Goal: Information Seeking & Learning: Learn about a topic

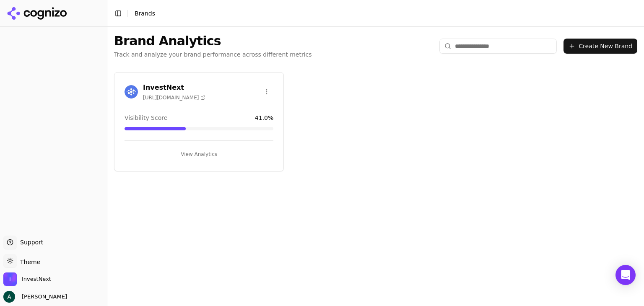
click at [206, 155] on button "View Analytics" at bounding box center [199, 154] width 149 height 13
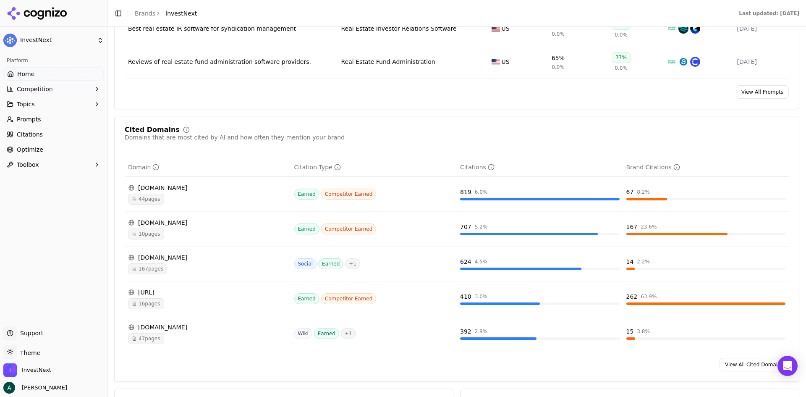
scroll to position [839, 0]
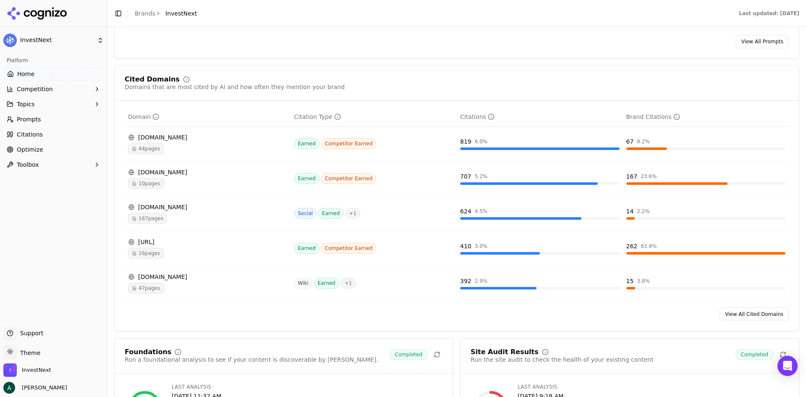
click at [644, 306] on link "View All Cited Domains" at bounding box center [753, 313] width 69 height 13
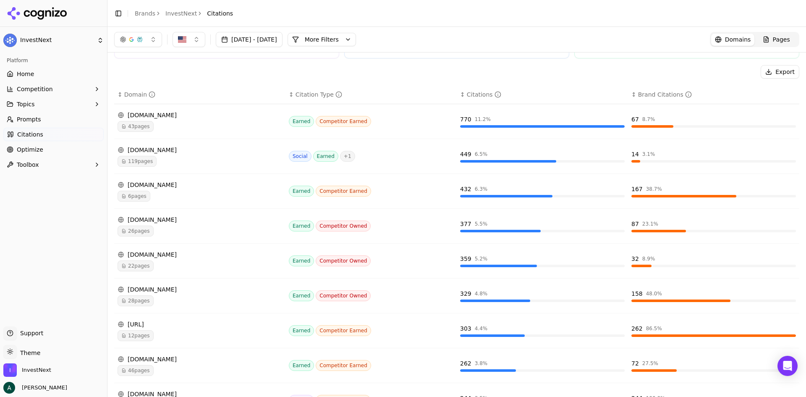
scroll to position [82, 0]
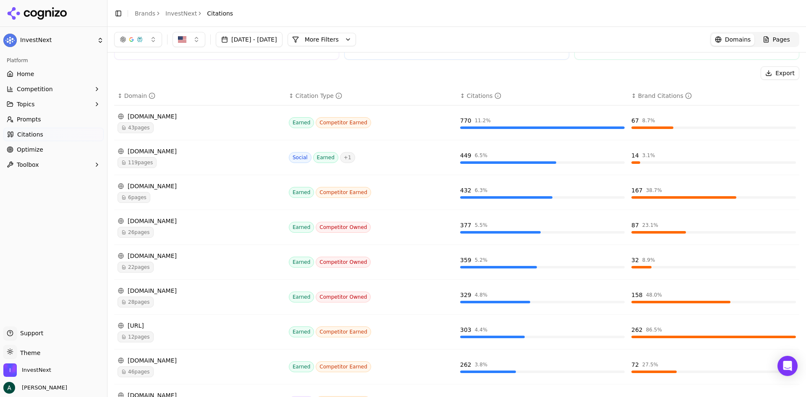
click at [158, 152] on div "[DOMAIN_NAME]" at bounding box center [199, 151] width 164 height 8
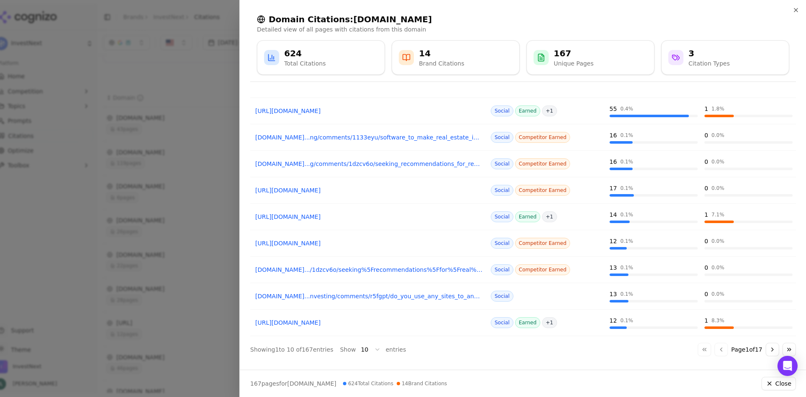
scroll to position [0, 0]
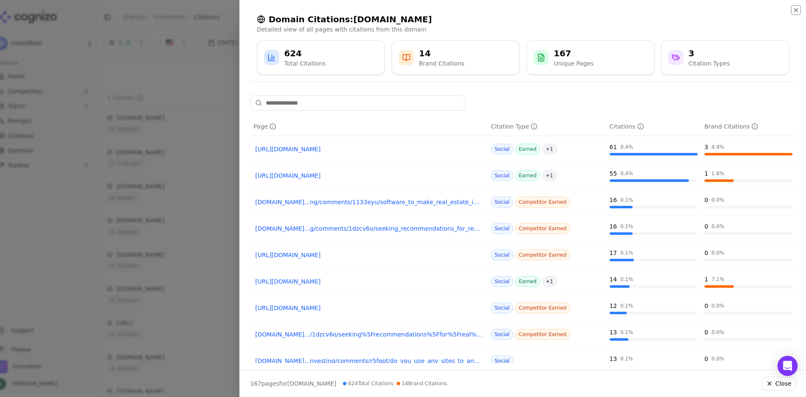
click at [644, 12] on icon "button" at bounding box center [795, 10] width 7 height 7
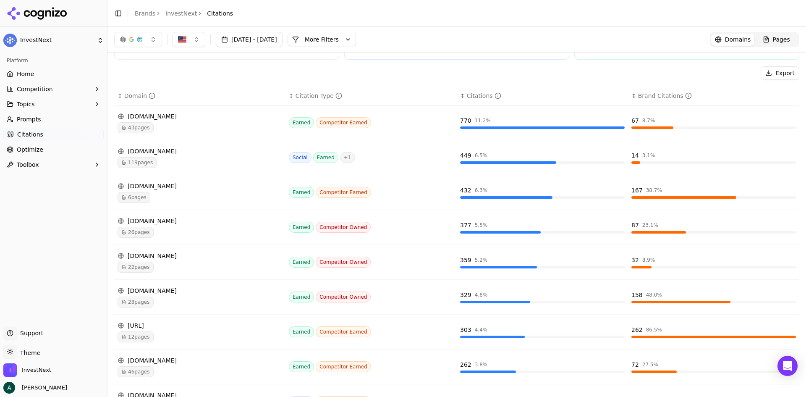
click at [165, 152] on div "[DOMAIN_NAME]" at bounding box center [199, 151] width 164 height 8
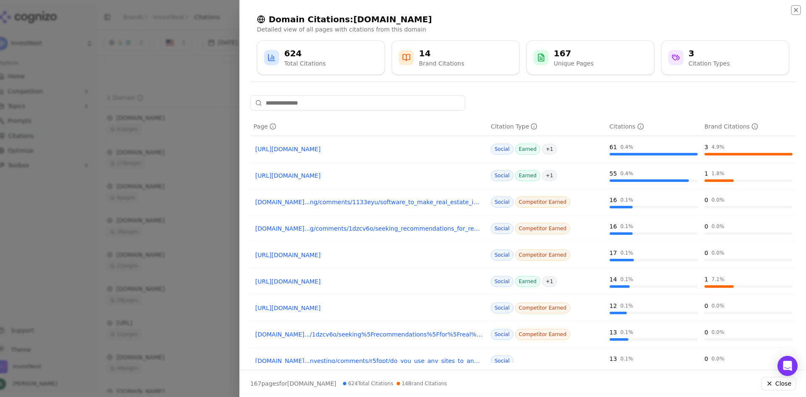
click at [644, 11] on icon "button" at bounding box center [795, 10] width 7 height 7
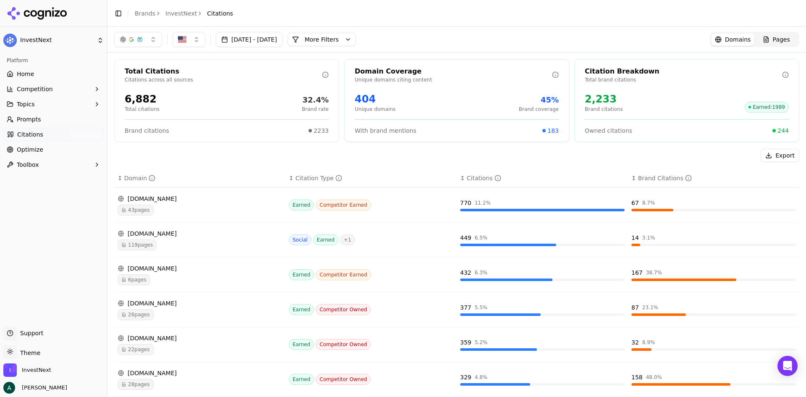
click at [340, 42] on button "More Filters" at bounding box center [321, 39] width 68 height 13
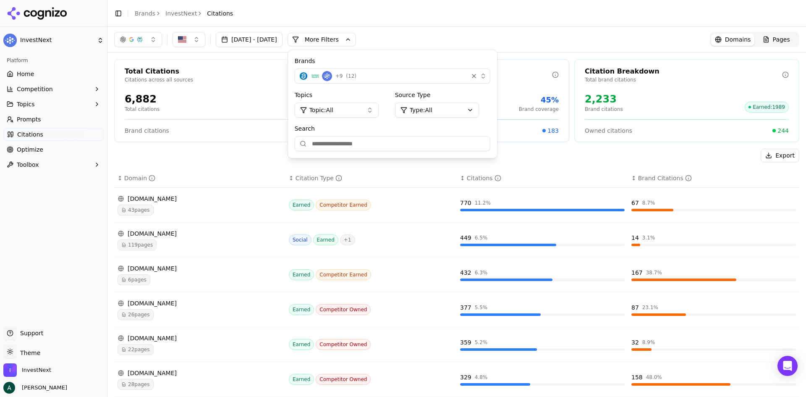
click at [459, 107] on html "InvestNext Platform Home Competition Topics Prompts Citations Optimize Toolbox …" at bounding box center [403, 198] width 806 height 397
click at [446, 167] on span "Competitor Earned" at bounding box center [463, 168] width 55 height 8
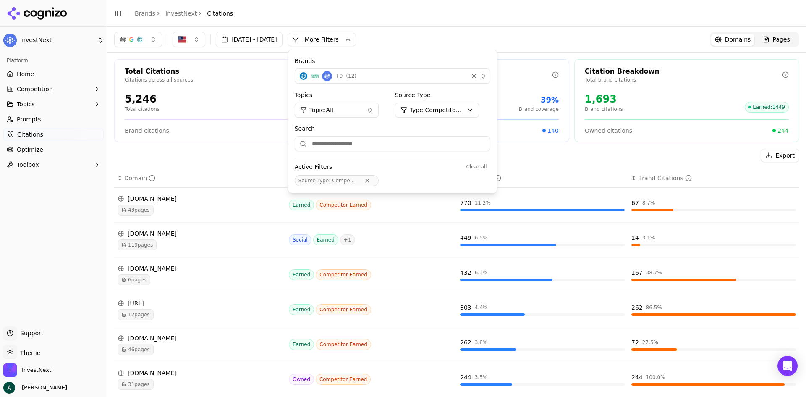
click at [263, 153] on div "Export" at bounding box center [456, 155] width 685 height 13
click at [470, 109] on html "InvestNext Platform Home Competition Topics Prompts Citations Optimize Toolbox …" at bounding box center [403, 198] width 806 height 397
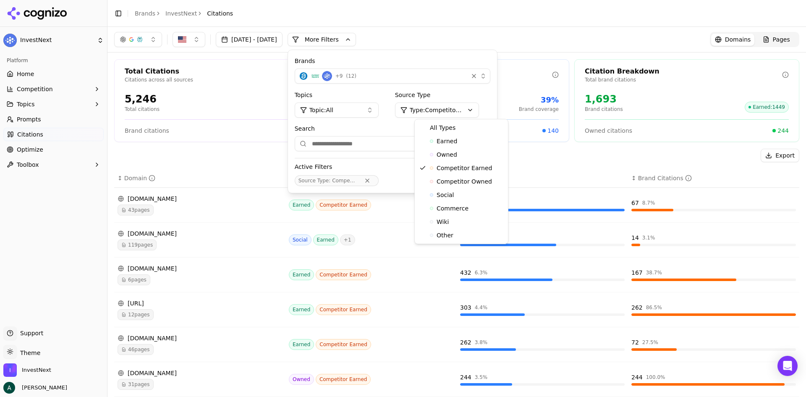
click at [249, 158] on html "InvestNext Platform Home Competition Topics Prompts Citations Optimize Toolbox …" at bounding box center [403, 198] width 806 height 397
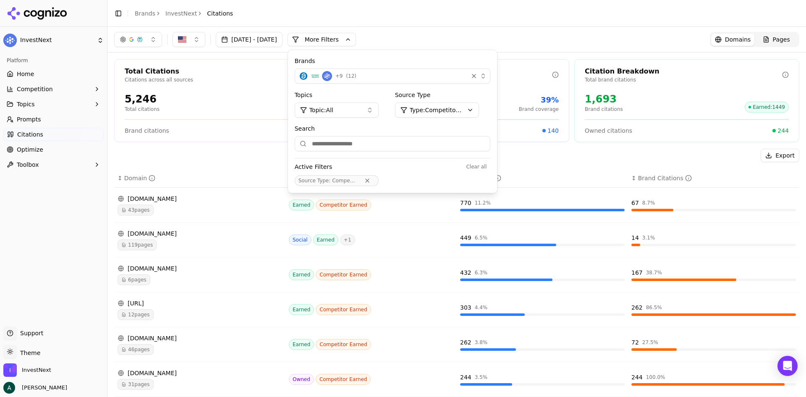
click at [510, 37] on div "[DATE] - [DATE] More More Filters Brands + 9 ( 12 ) Topics Topic: All Source Ty…" at bounding box center [456, 39] width 685 height 15
click at [332, 41] on button "More Filters" at bounding box center [321, 39] width 68 height 13
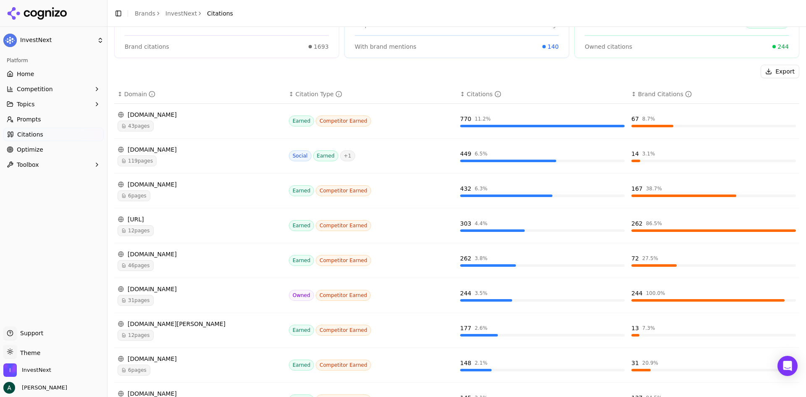
scroll to position [166, 0]
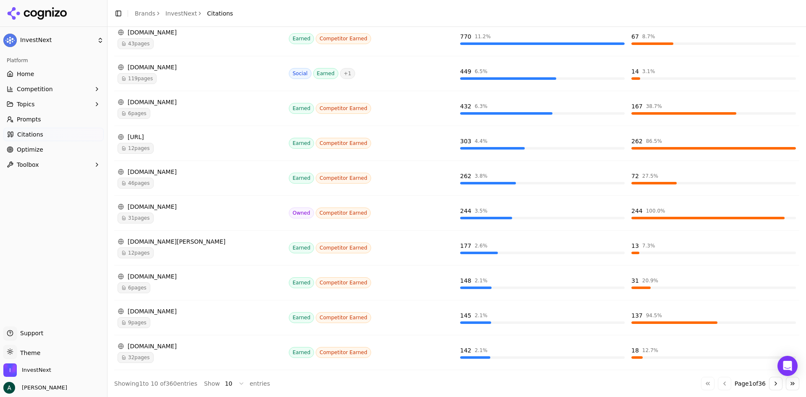
click at [644, 306] on button "Go to next page" at bounding box center [775, 382] width 13 height 13
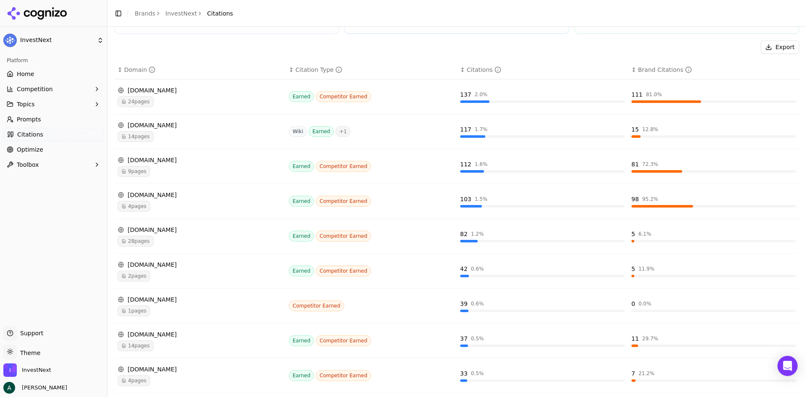
scroll to position [126, 0]
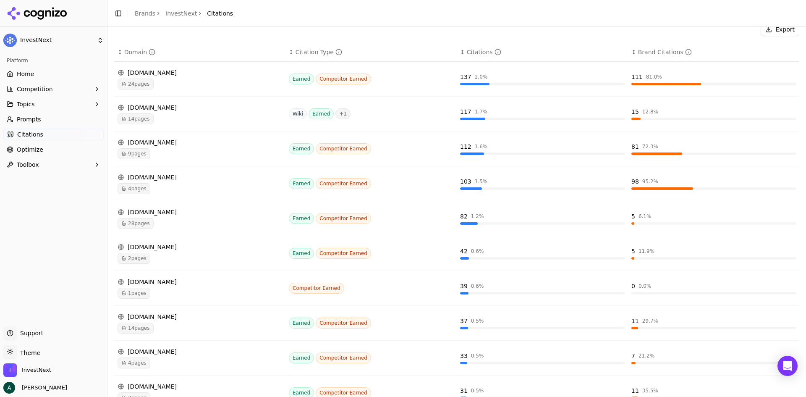
click at [156, 107] on div "[DOMAIN_NAME]" at bounding box center [199, 107] width 164 height 8
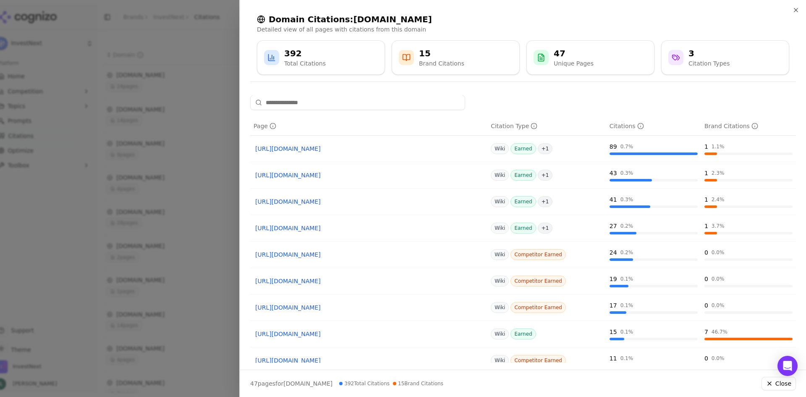
scroll to position [0, 0]
click at [644, 128] on div "Brand Citations" at bounding box center [731, 126] width 54 height 8
click at [373, 104] on input at bounding box center [357, 102] width 215 height 15
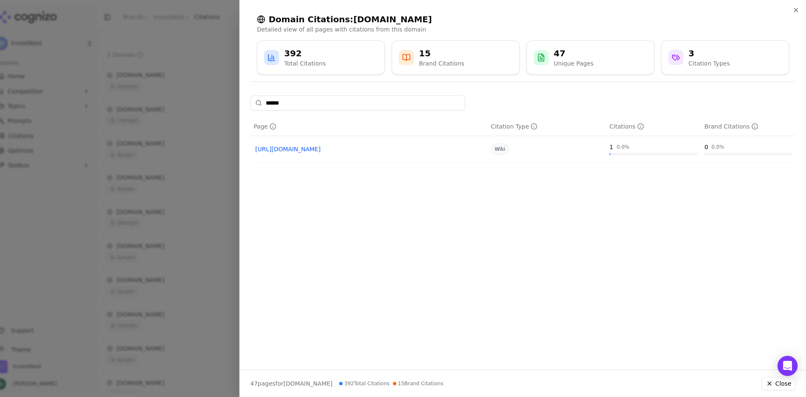
drag, startPoint x: 304, startPoint y: 101, endPoint x: 223, endPoint y: 90, distance: 82.2
click at [223, 90] on body "InvestNext Platform Home Competition Topics Prompts Citations Optimize Toolbox …" at bounding box center [403, 198] width 806 height 397
type input "******"
click at [644, 10] on icon "button" at bounding box center [795, 10] width 7 height 7
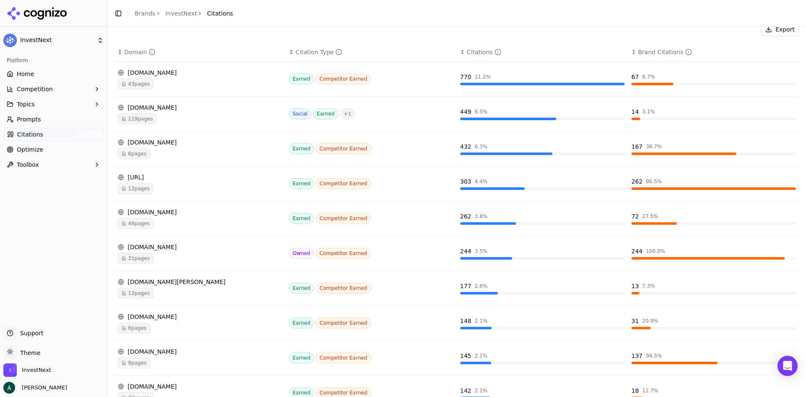
scroll to position [166, 0]
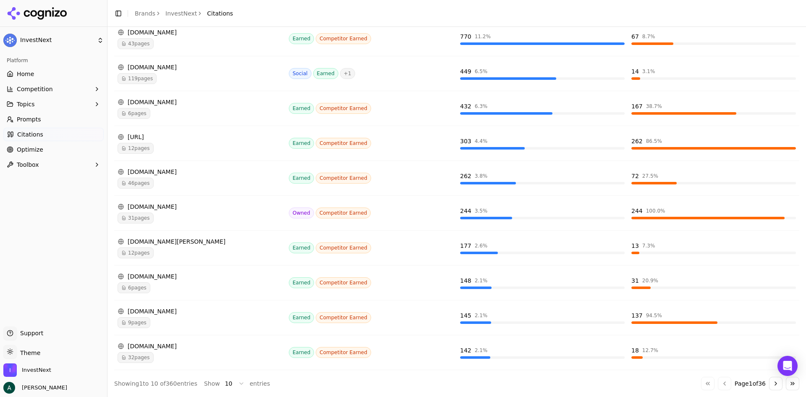
click at [644, 306] on button "Go to next page" at bounding box center [775, 382] width 13 height 13
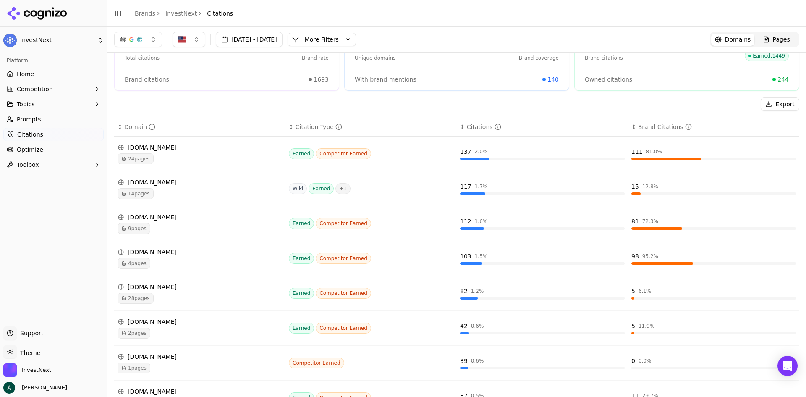
scroll to position [40, 0]
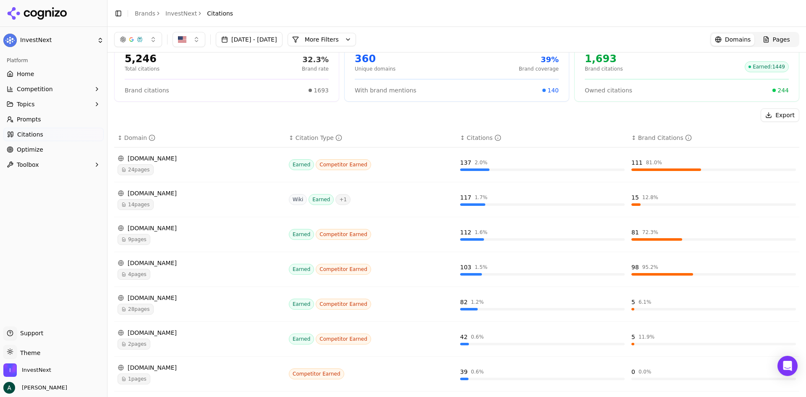
click at [184, 196] on div "[DOMAIN_NAME]" at bounding box center [199, 193] width 164 height 8
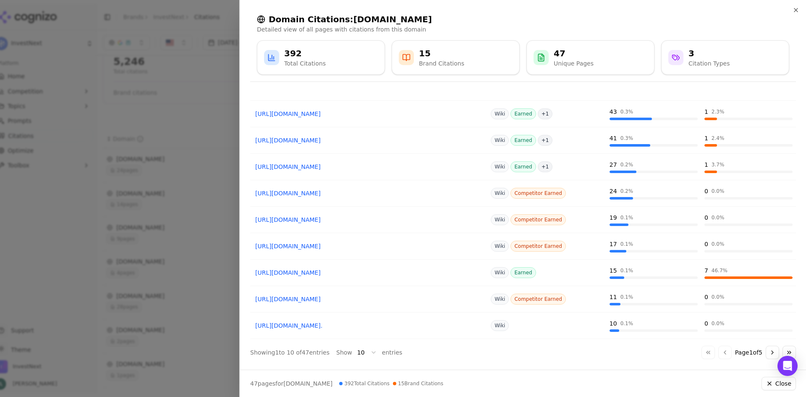
scroll to position [65, 0]
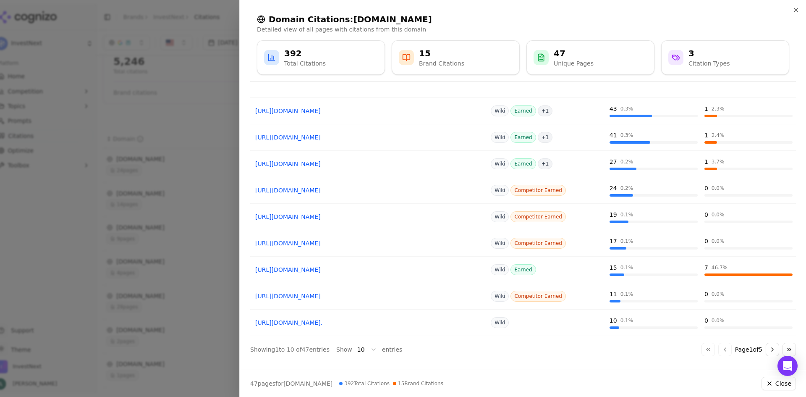
click at [644, 306] on button "Go to next page" at bounding box center [771, 348] width 13 height 13
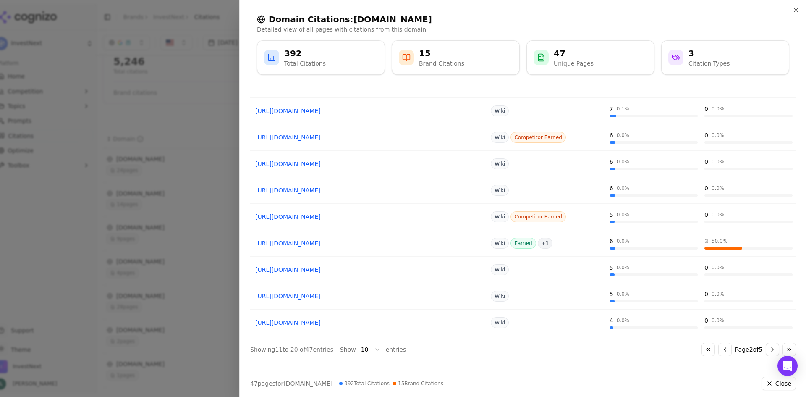
click at [644, 306] on button "Go to next page" at bounding box center [771, 348] width 13 height 13
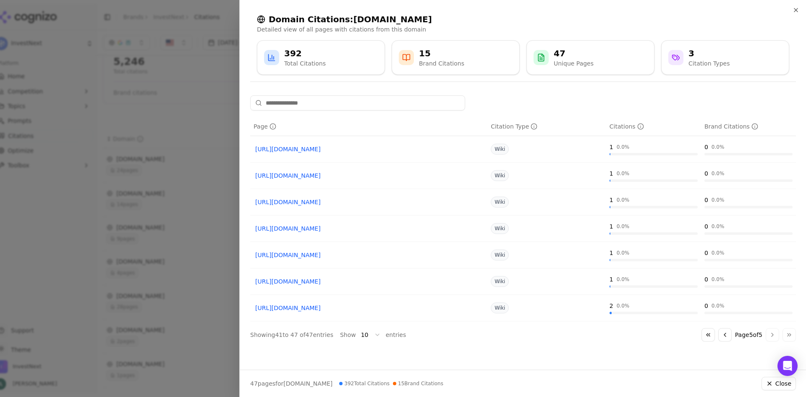
scroll to position [0, 0]
click at [644, 306] on button "Go to previous page" at bounding box center [724, 334] width 13 height 13
click at [644, 306] on div "0 0.0 %" at bounding box center [748, 332] width 88 height 8
click at [644, 11] on icon "button" at bounding box center [795, 10] width 7 height 7
